Goal: Task Accomplishment & Management: Manage account settings

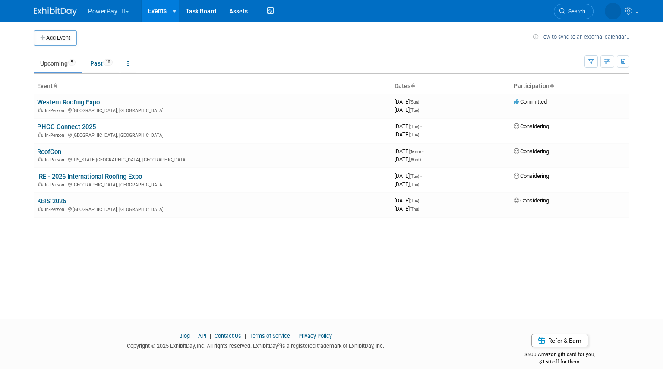
click at [107, 9] on button "PowerPay HI" at bounding box center [113, 9] width 53 height 19
click at [128, 42] on link "PowerPay HC" at bounding box center [119, 40] width 62 height 12
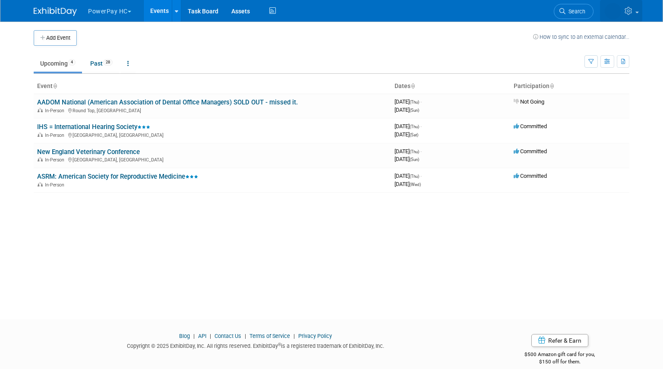
click at [626, 11] on icon at bounding box center [630, 11] width 10 height 8
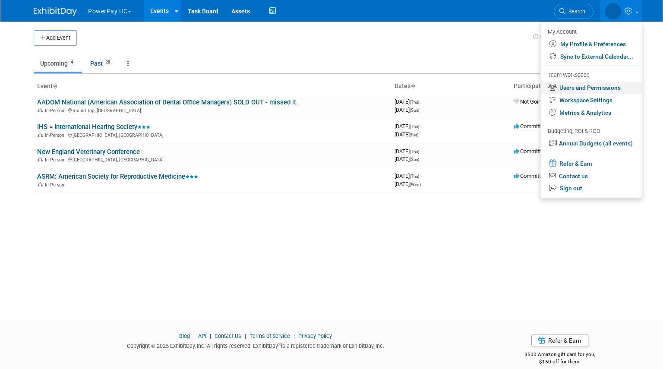
click at [584, 91] on link "Users and Permissions" at bounding box center [591, 88] width 101 height 13
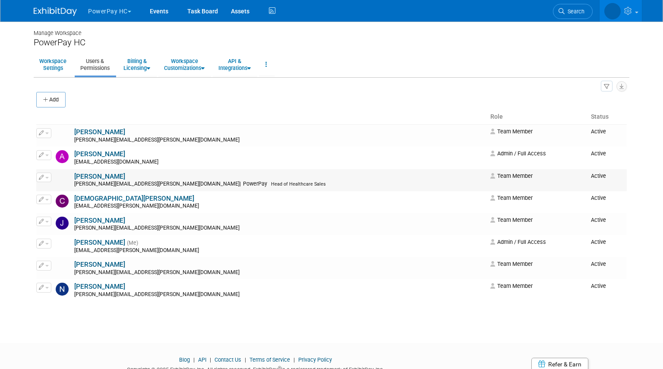
click at [42, 179] on button "button" at bounding box center [43, 178] width 15 height 10
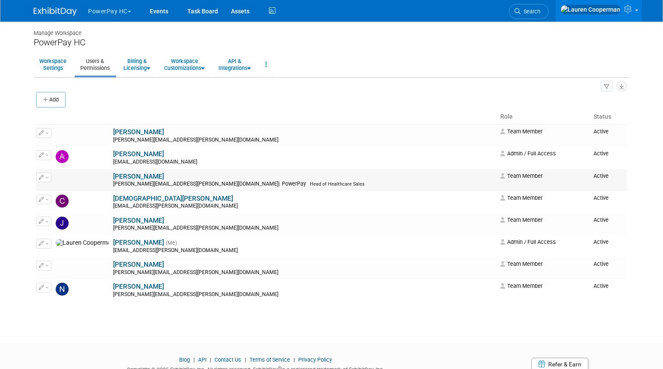
click at [46, 178] on button "button" at bounding box center [43, 178] width 15 height 10
click at [57, 189] on link "Edit" at bounding box center [71, 191] width 68 height 12
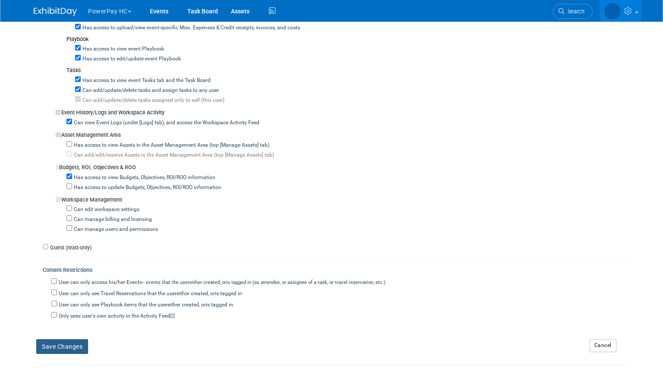
scroll to position [713, 0]
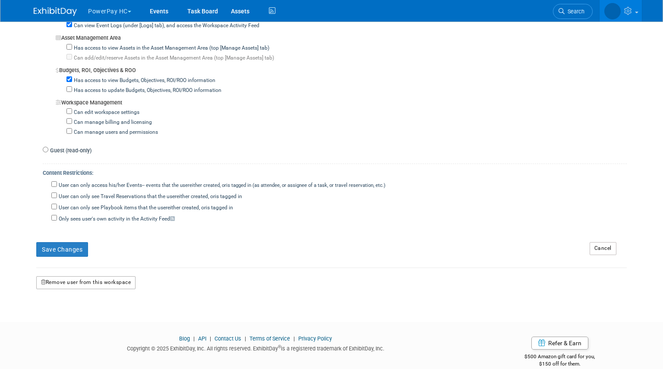
click at [110, 276] on button "Remove user from this workspace" at bounding box center [85, 282] width 99 height 13
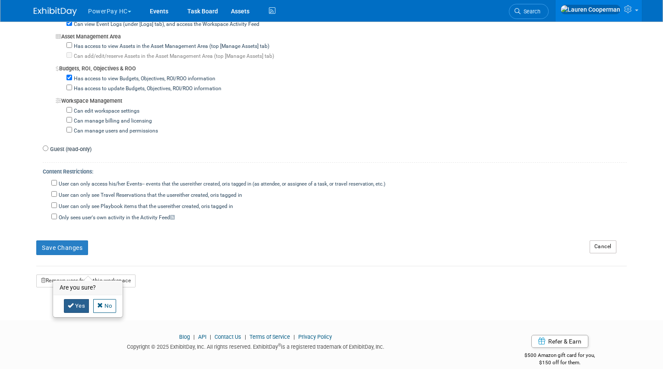
click at [82, 304] on link "Yes" at bounding box center [76, 306] width 25 height 14
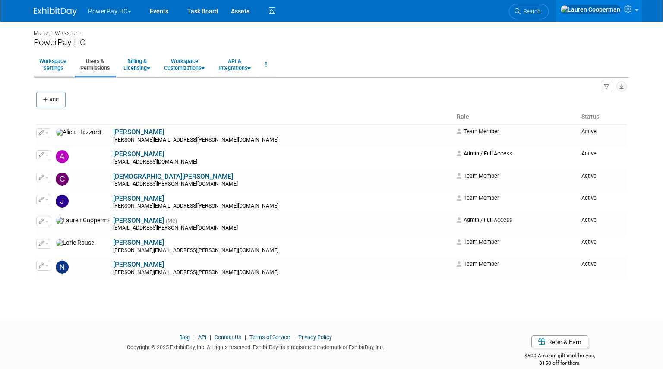
click at [45, 57] on link "Workspace Settings" at bounding box center [53, 64] width 38 height 21
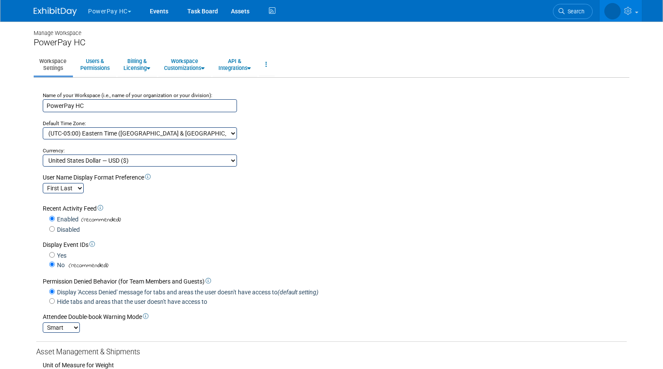
click at [64, 17] on div "PowerPay HC Choose Workspace: PowerPay HC Events Task Board" at bounding box center [332, 11] width 596 height 22
click at [63, 13] on img at bounding box center [55, 11] width 43 height 9
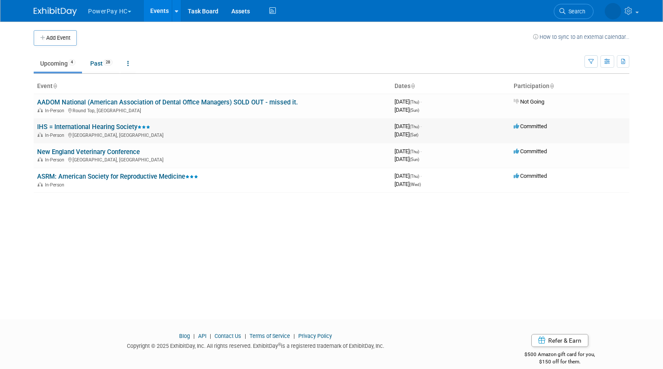
click at [165, 126] on td "IHS = International Hearing Society In-Person Indianapolis, IN" at bounding box center [213, 130] width 358 height 25
click at [163, 144] on td "New England Veterinary Conference In-Person Portland, ME" at bounding box center [213, 155] width 358 height 25
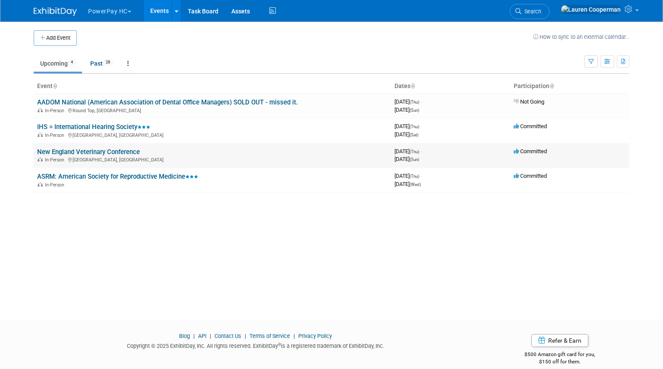
click at [163, 144] on td "New England Veterinary Conference In-Person Portland, ME" at bounding box center [213, 155] width 358 height 25
drag, startPoint x: 31, startPoint y: 151, endPoint x: 148, endPoint y: 151, distance: 116.6
click at [148, 151] on div "Add Event How to sync to an external calendar... New Event Duplicate Event Warn…" at bounding box center [331, 163] width 609 height 282
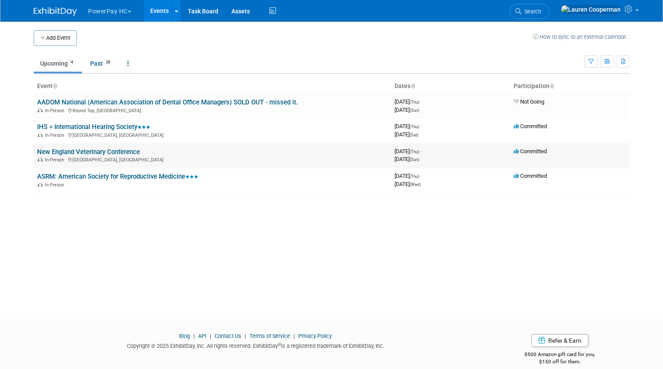
click at [162, 152] on td "New England Veterinary Conference In-Person Portland, ME" at bounding box center [213, 155] width 358 height 25
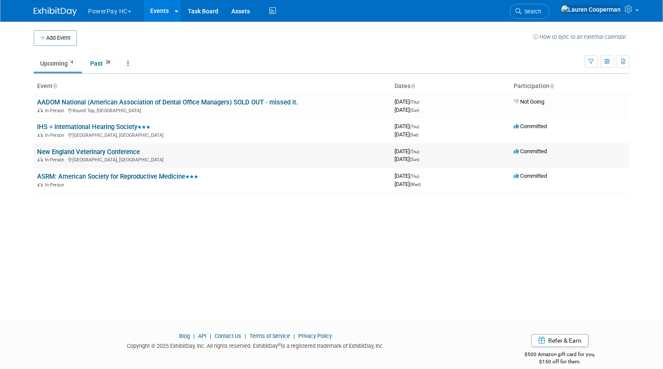
click at [162, 152] on td "New England Veterinary Conference In-Person Portland, ME" at bounding box center [213, 155] width 358 height 25
copy td "New England Veterinary Conference"
click at [162, 152] on td "New England Veterinary Conference In-Person Portland, ME" at bounding box center [213, 155] width 358 height 25
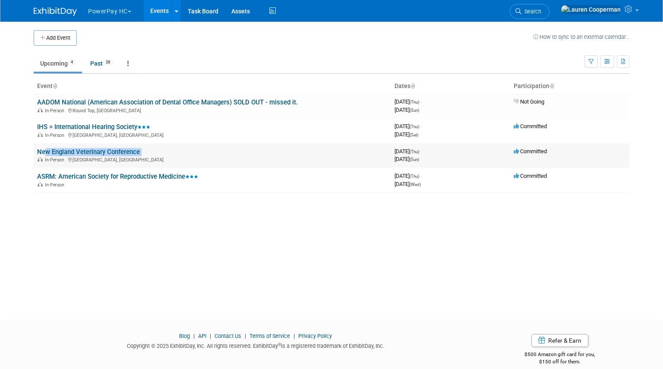
copy td "New England Veterinary Conference"
click at [33, 174] on div "Add Event How to sync to an external calendar... New Event Duplicate Event Warn…" at bounding box center [331, 163] width 609 height 282
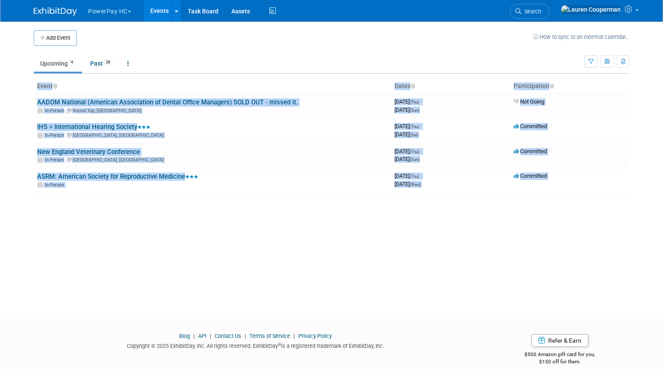
click at [33, 174] on div "Add Event How to sync to an external calendar... New Event Duplicate Event Warn…" at bounding box center [331, 163] width 609 height 282
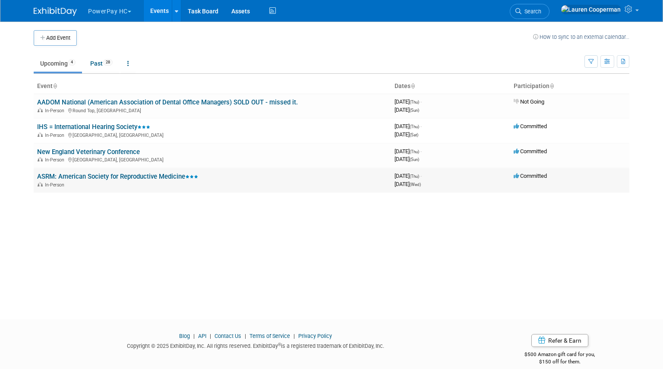
click at [203, 174] on td "ASRM: American Society for Reproductive Medicine In-Person" at bounding box center [213, 180] width 358 height 25
copy td "ASRM: American Society for Reproductive Medicine"
click at [398, 152] on span "September 25, 2025 (Thu) -" at bounding box center [408, 151] width 27 height 6
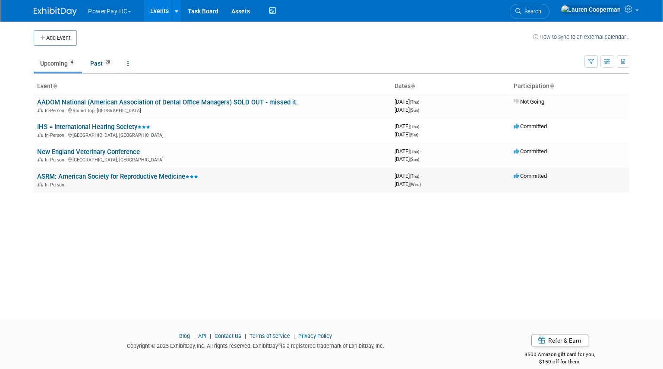
click at [109, 175] on link "ASRM: American Society for Reproductive Medicine" at bounding box center [117, 177] width 161 height 8
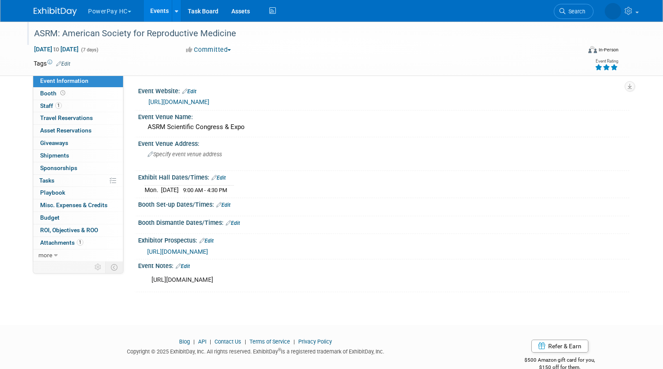
click at [109, 35] on div "ASRM: American Society for Reproductive Medicine" at bounding box center [300, 34] width 538 height 16
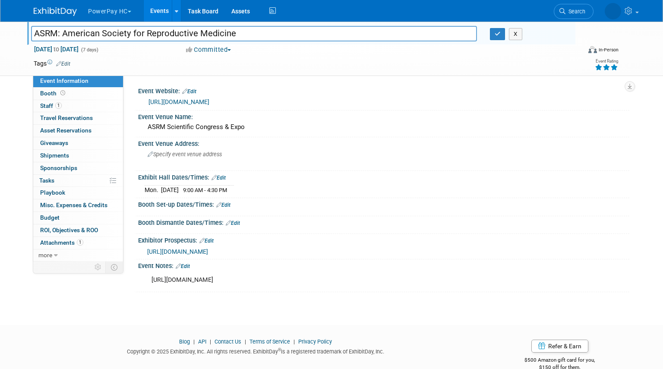
click at [109, 35] on input "ASRM: American Society for Reproductive Medicine" at bounding box center [254, 33] width 446 height 15
click at [60, 9] on img at bounding box center [55, 11] width 43 height 9
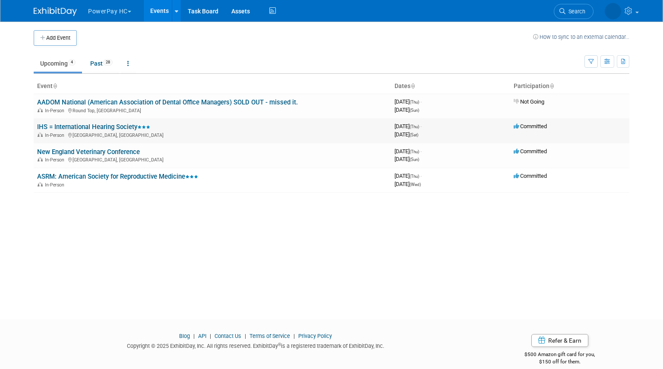
click at [96, 126] on link "IHS = International Hearing Society" at bounding box center [93, 127] width 113 height 8
click at [108, 16] on button "PowerPay HC" at bounding box center [114, 9] width 55 height 19
click at [119, 48] on link "PowerPay HI" at bounding box center [119, 52] width 62 height 12
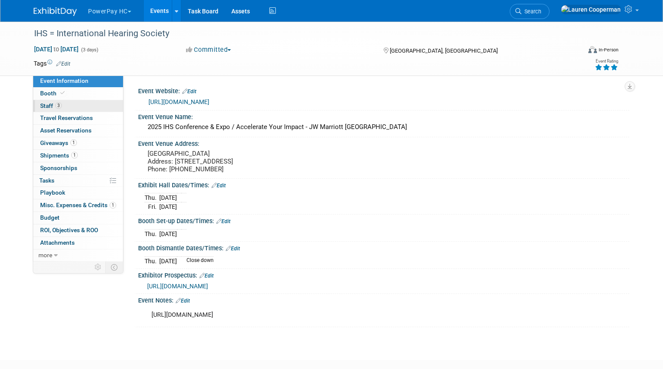
click at [88, 107] on link "3 Staff 3" at bounding box center [78, 106] width 90 height 12
